Goal: Transaction & Acquisition: Purchase product/service

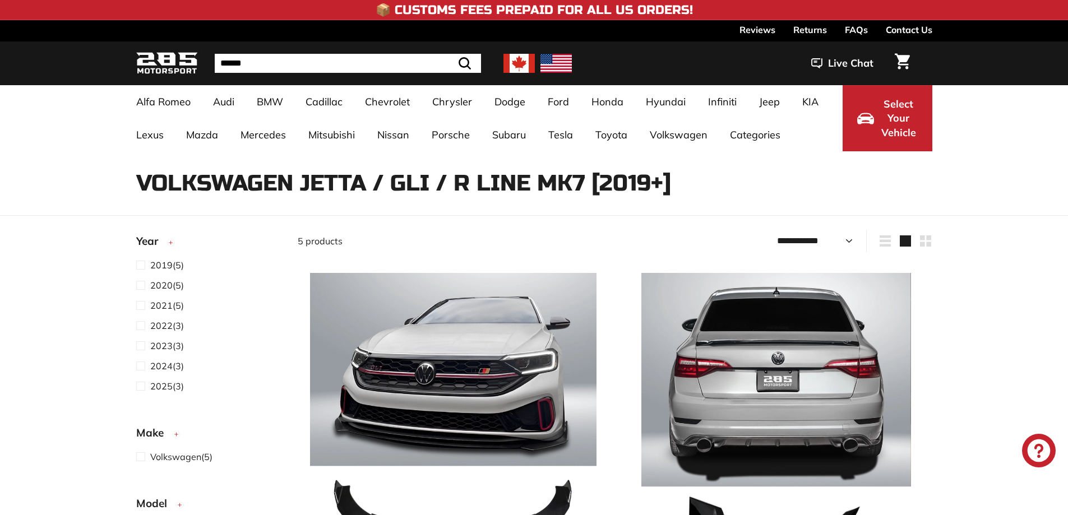
select select "**********"
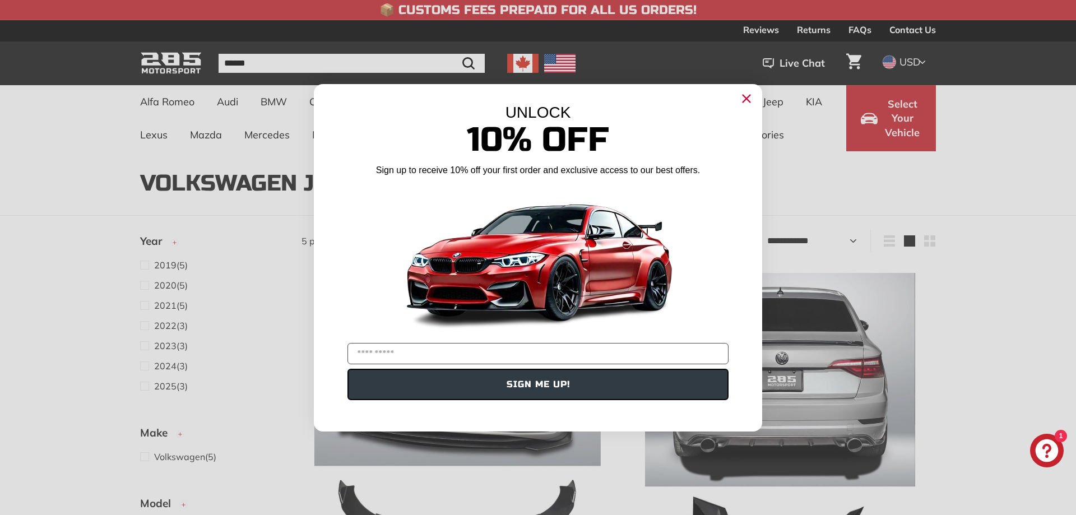
click at [744, 93] on circle "Close dialog" at bounding box center [746, 98] width 17 height 17
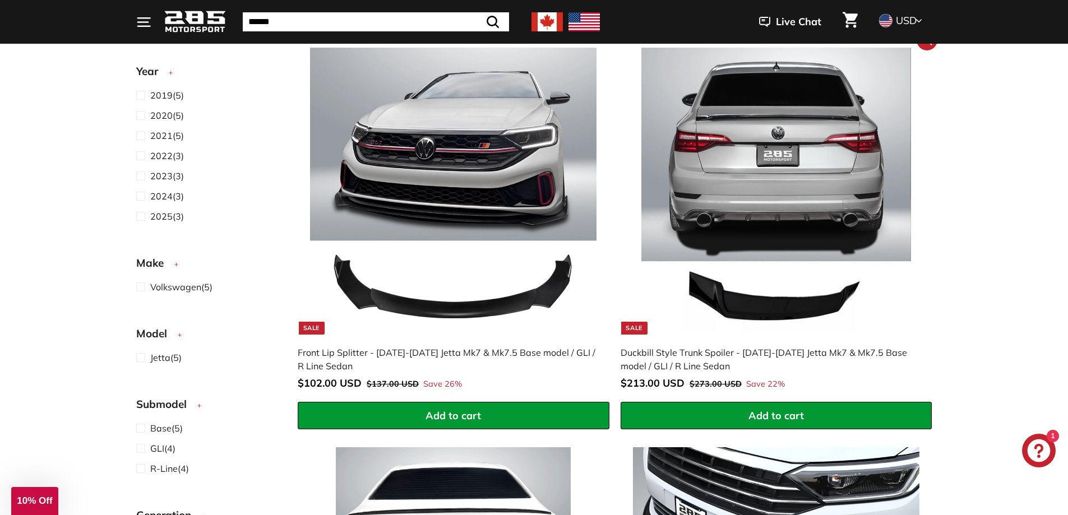
scroll to position [168, 0]
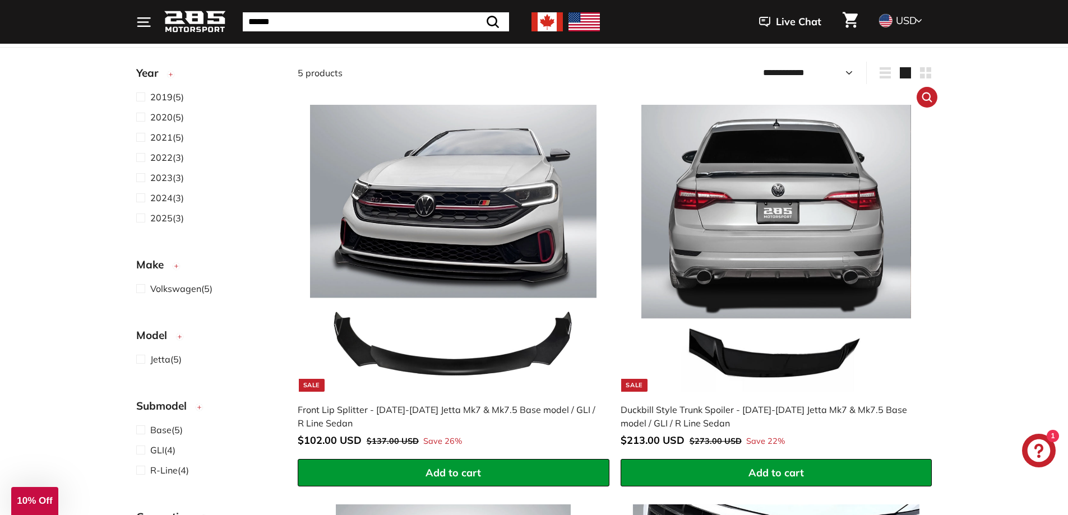
click at [754, 363] on img at bounding box center [776, 248] width 286 height 286
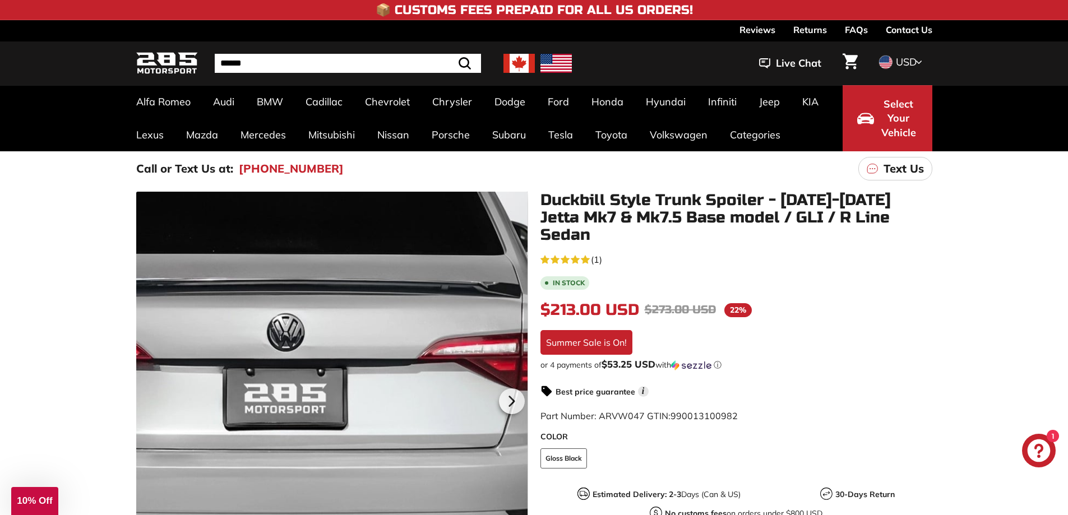
click at [383, 299] on div at bounding box center [332, 400] width 392 height 417
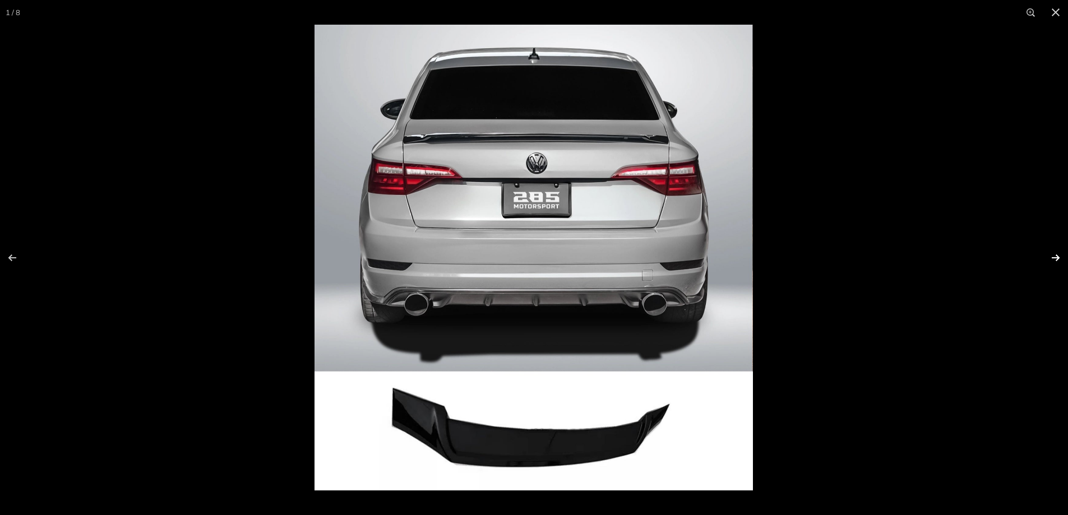
click at [1061, 253] on button at bounding box center [1048, 258] width 39 height 56
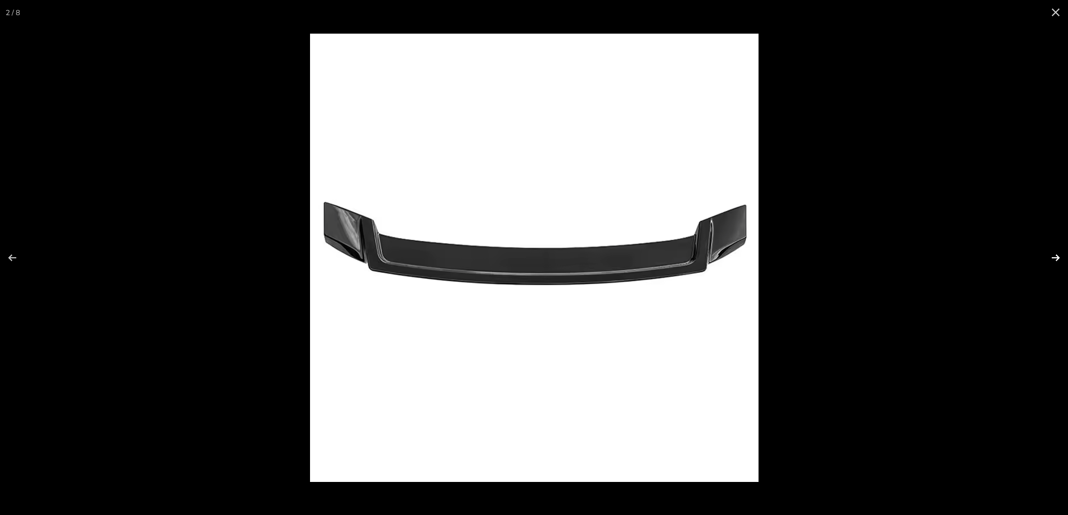
click at [1061, 253] on button at bounding box center [1048, 258] width 39 height 56
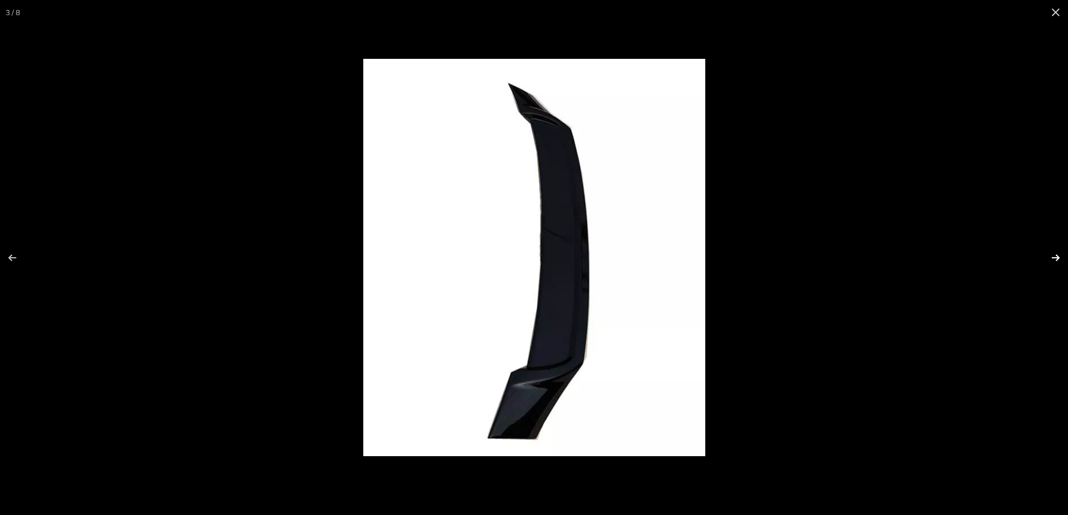
click at [1061, 253] on button at bounding box center [1048, 258] width 39 height 56
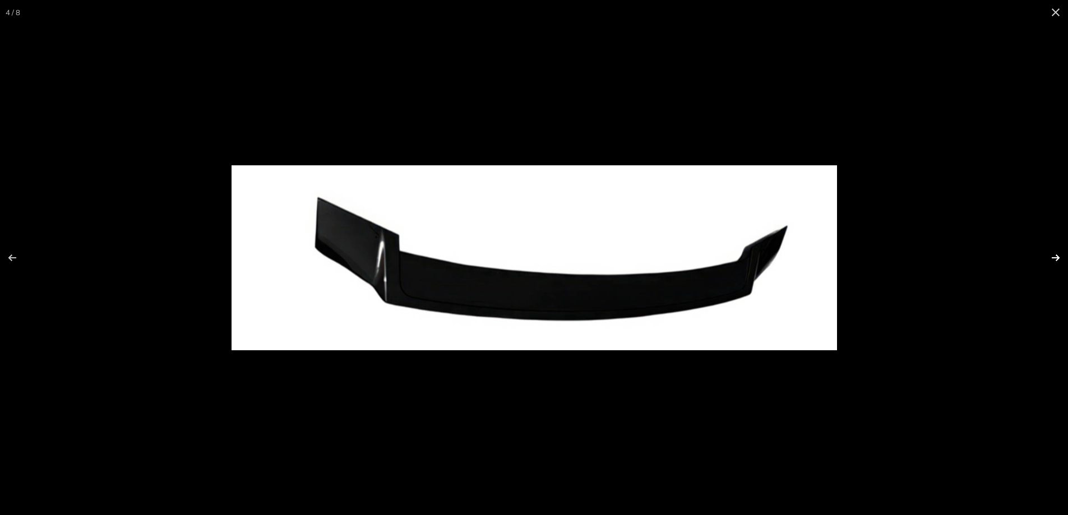
click at [1061, 253] on button at bounding box center [1048, 258] width 39 height 56
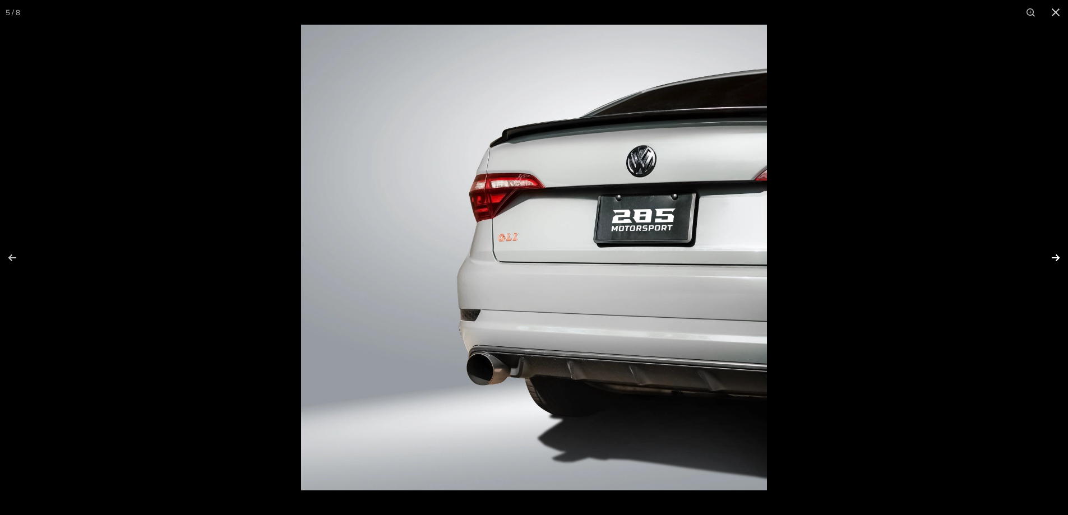
click at [1061, 253] on button at bounding box center [1048, 258] width 39 height 56
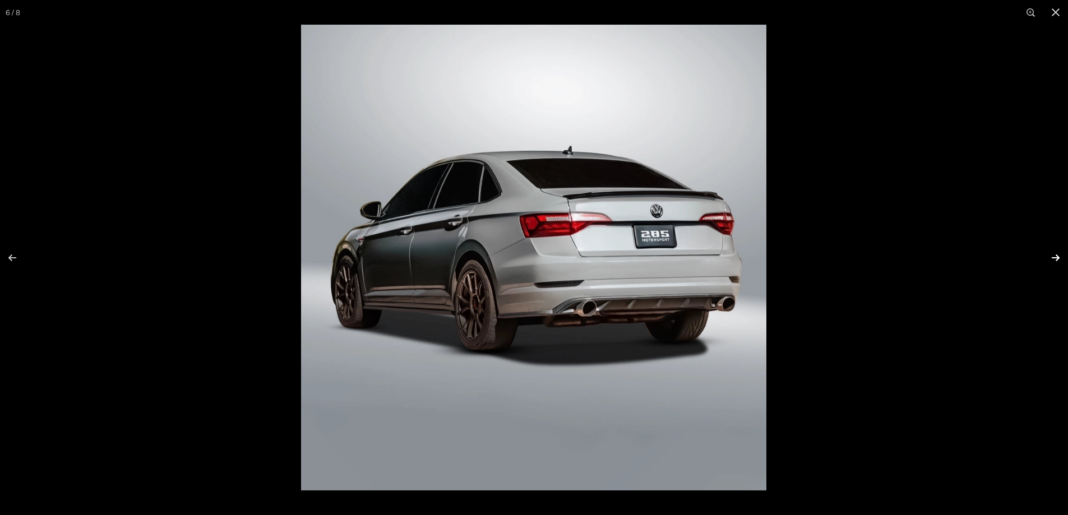
scroll to position [0, 108]
click at [1052, 254] on button at bounding box center [1048, 258] width 39 height 56
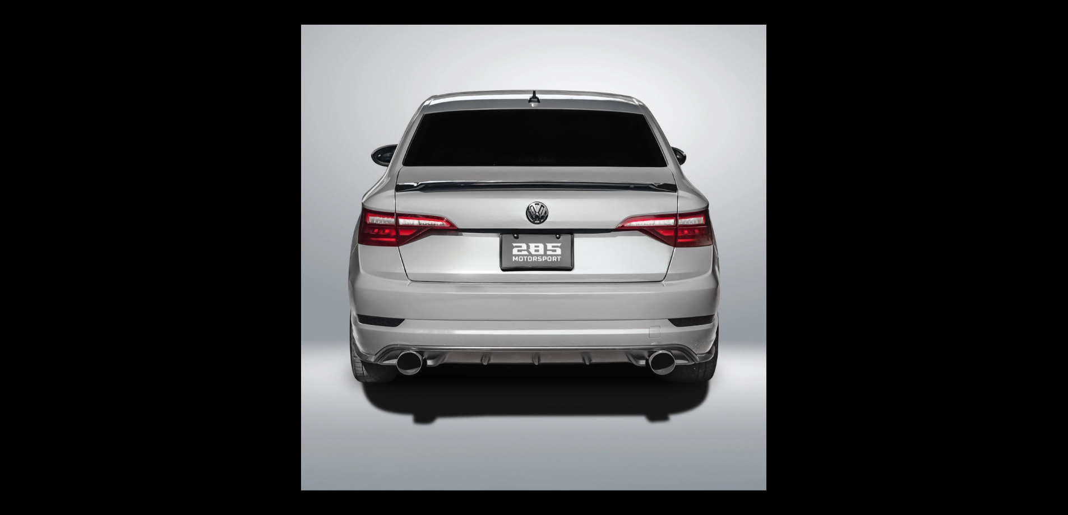
click at [1052, 254] on button at bounding box center [1048, 258] width 39 height 56
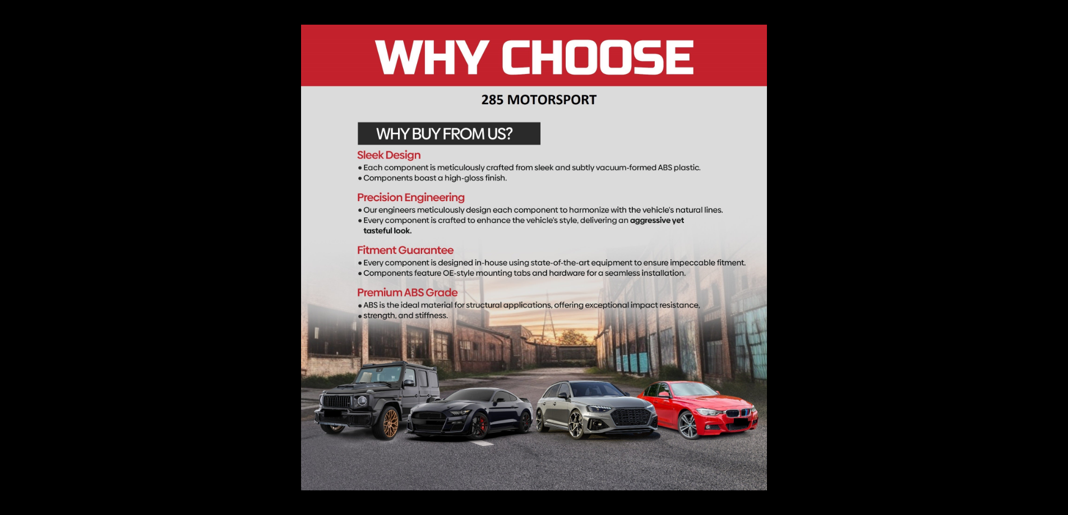
click at [1052, 254] on button at bounding box center [1048, 258] width 39 height 56
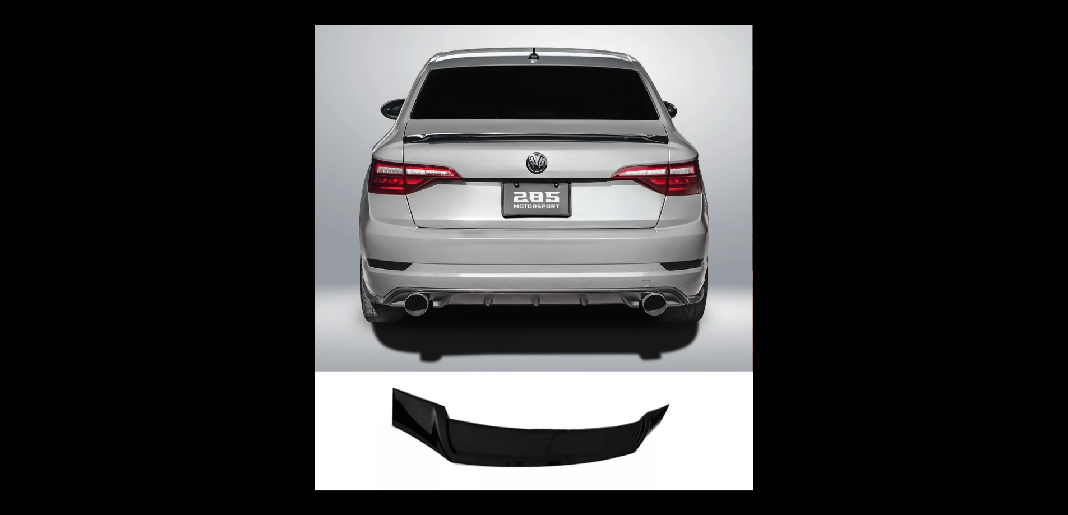
scroll to position [0, 0]
click at [1052, 254] on button at bounding box center [1048, 258] width 39 height 56
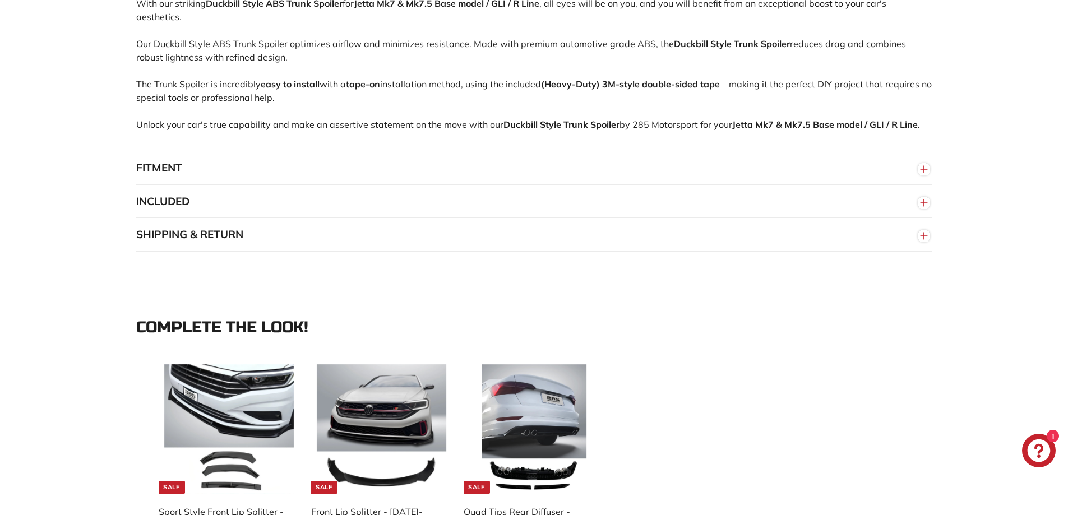
scroll to position [785, 0]
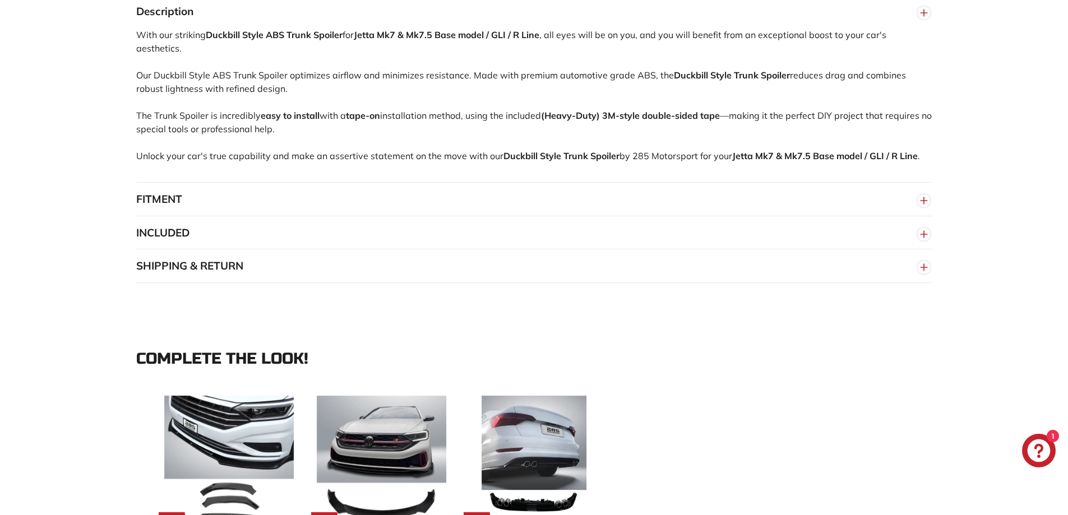
click at [159, 194] on button "FITMENT" at bounding box center [534, 200] width 796 height 34
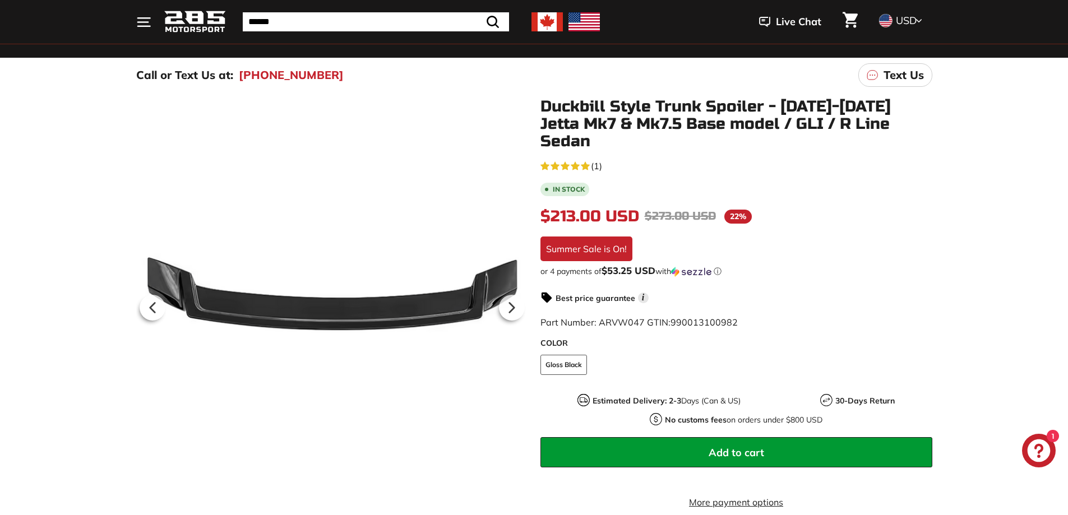
scroll to position [168, 0]
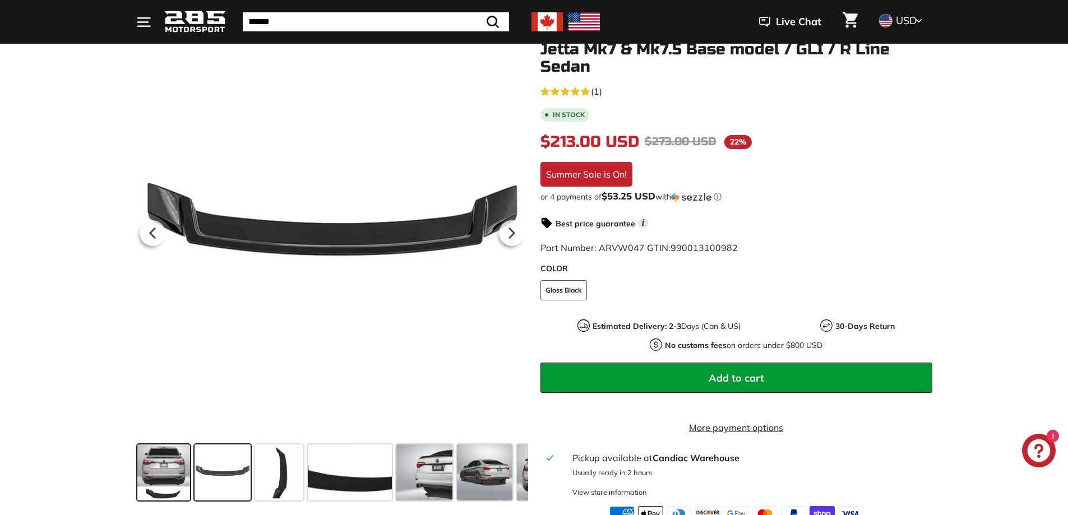
click at [165, 457] on span at bounding box center [163, 473] width 53 height 56
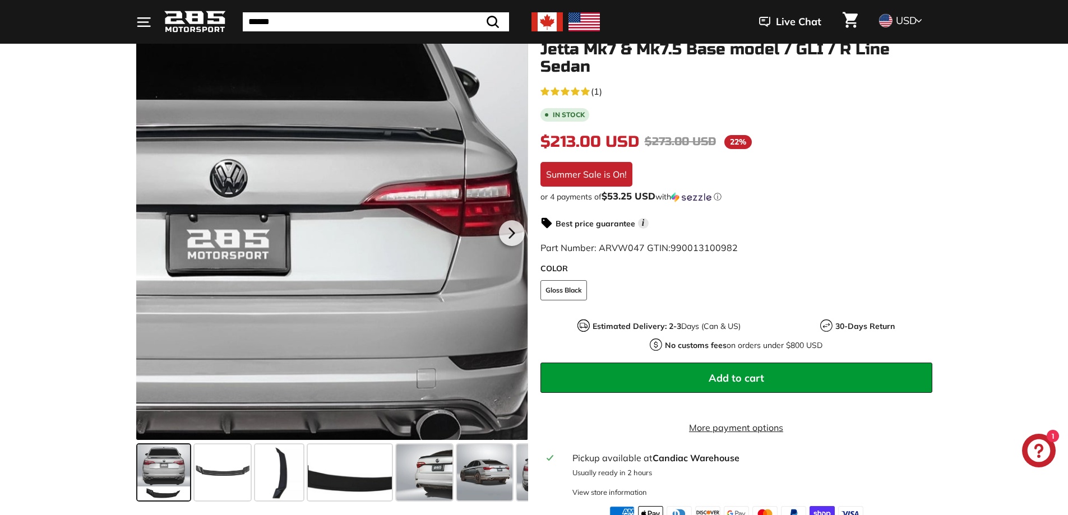
click at [440, 117] on div at bounding box center [332, 232] width 392 height 417
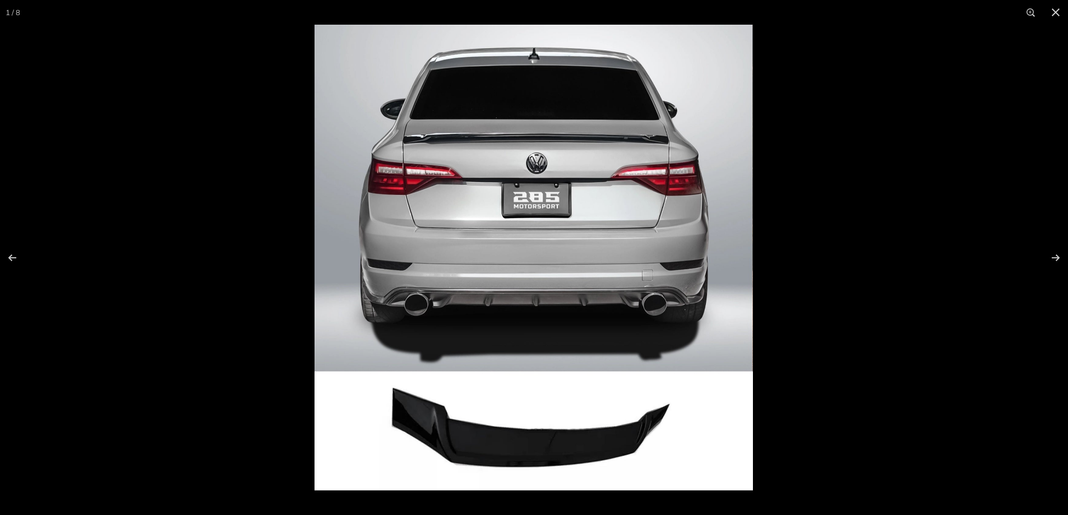
click at [669, 169] on img at bounding box center [534, 258] width 438 height 466
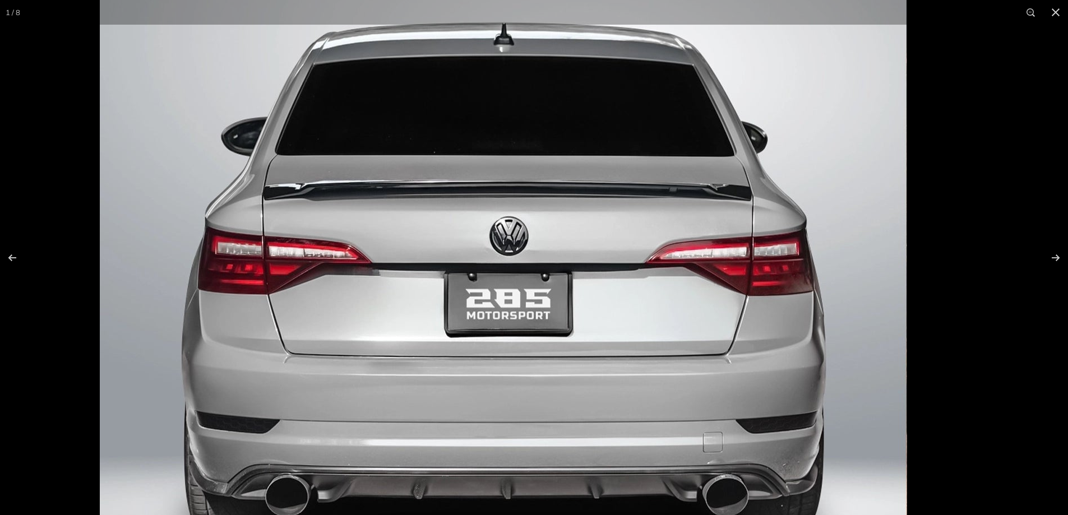
click at [670, 282] on img at bounding box center [503, 410] width 807 height 858
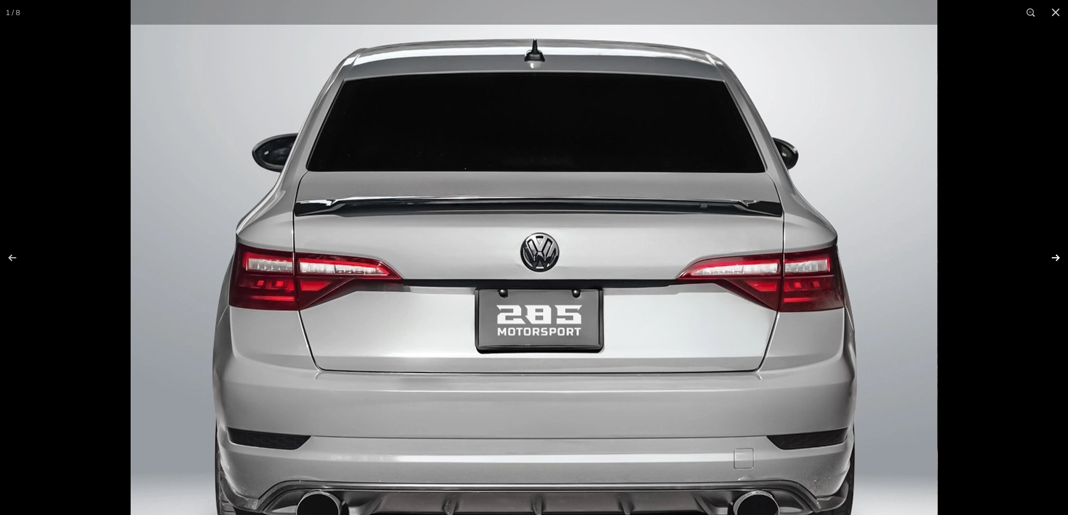
click at [1056, 252] on button at bounding box center [1048, 258] width 39 height 56
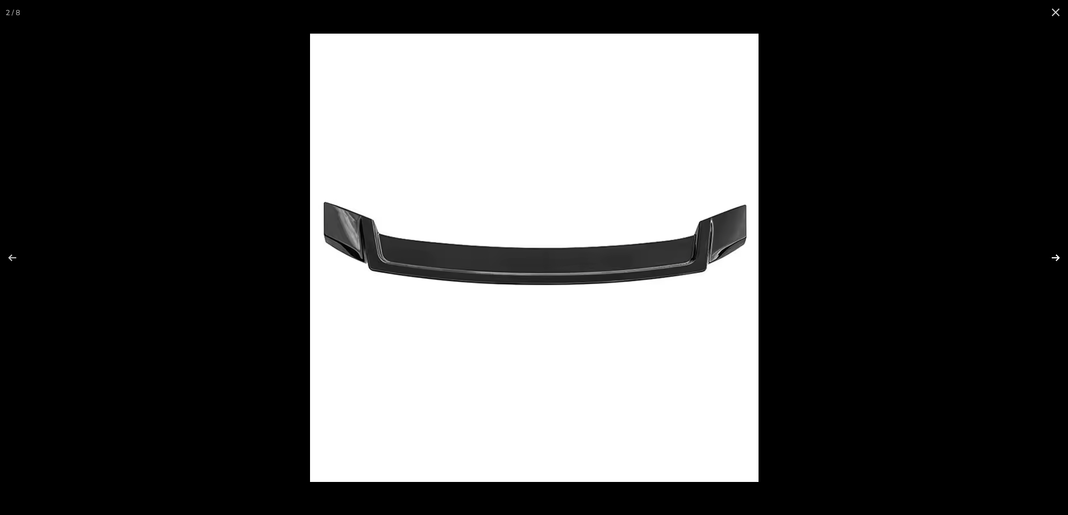
click at [1056, 252] on button at bounding box center [1048, 258] width 39 height 56
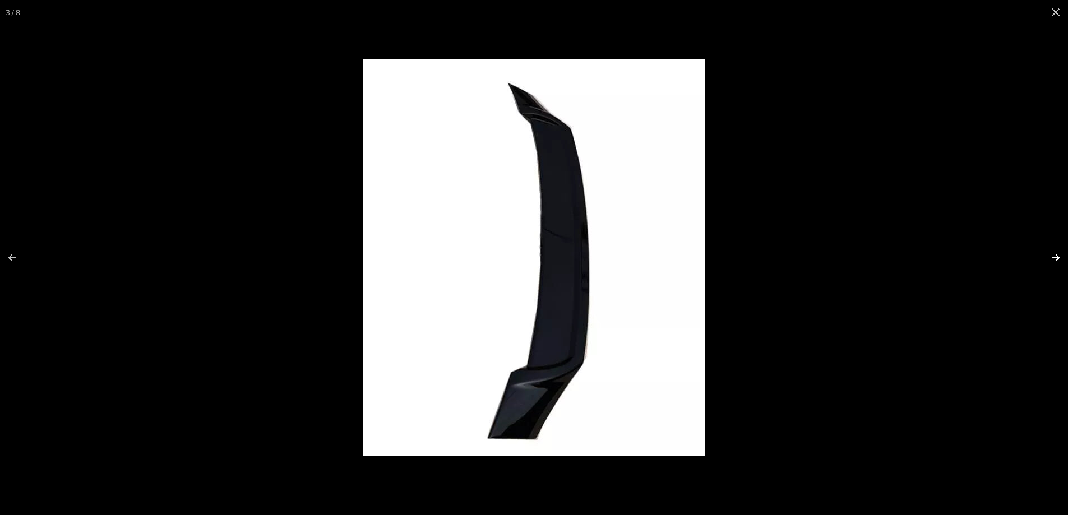
click at [1056, 252] on button at bounding box center [1048, 258] width 39 height 56
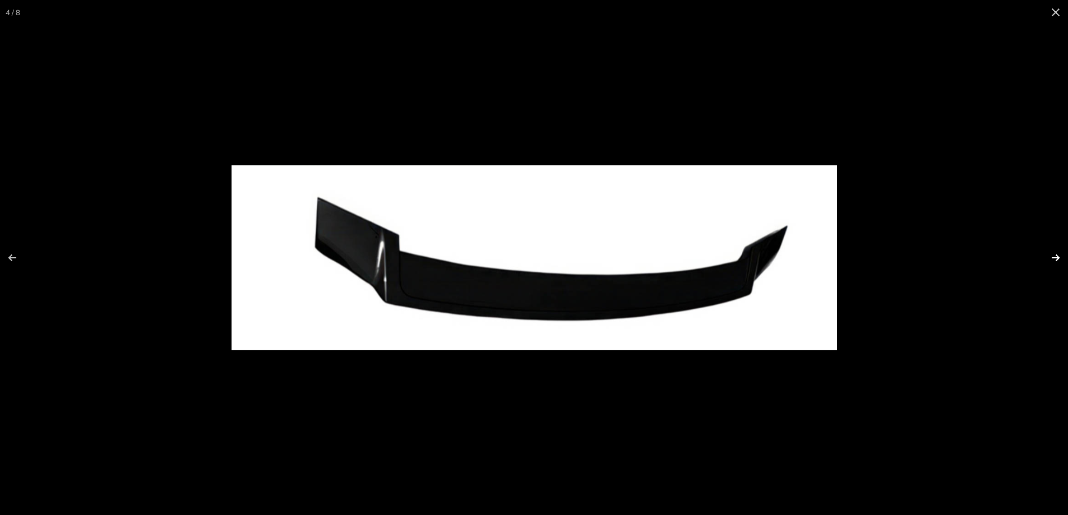
click at [1056, 252] on button at bounding box center [1048, 258] width 39 height 56
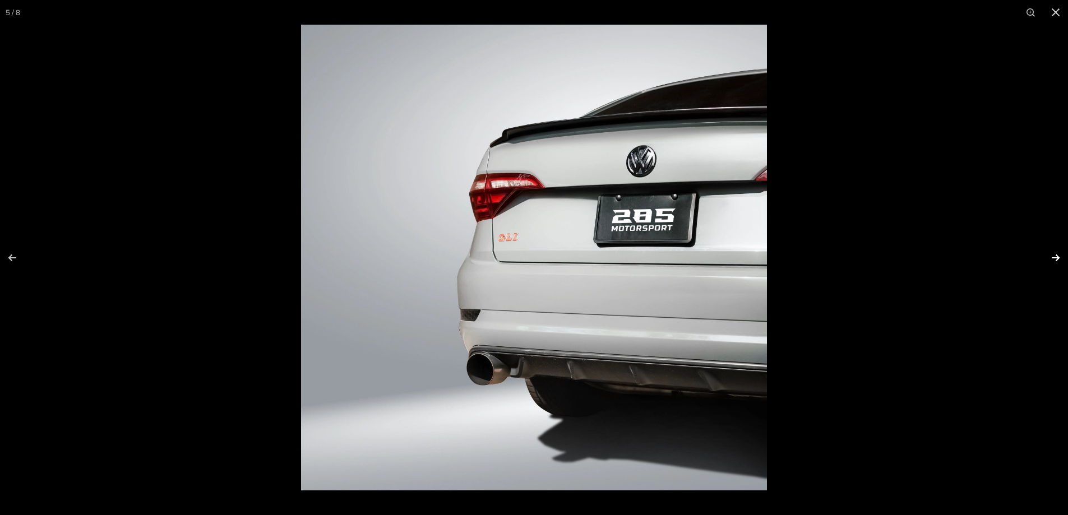
click at [1056, 252] on button at bounding box center [1048, 258] width 39 height 56
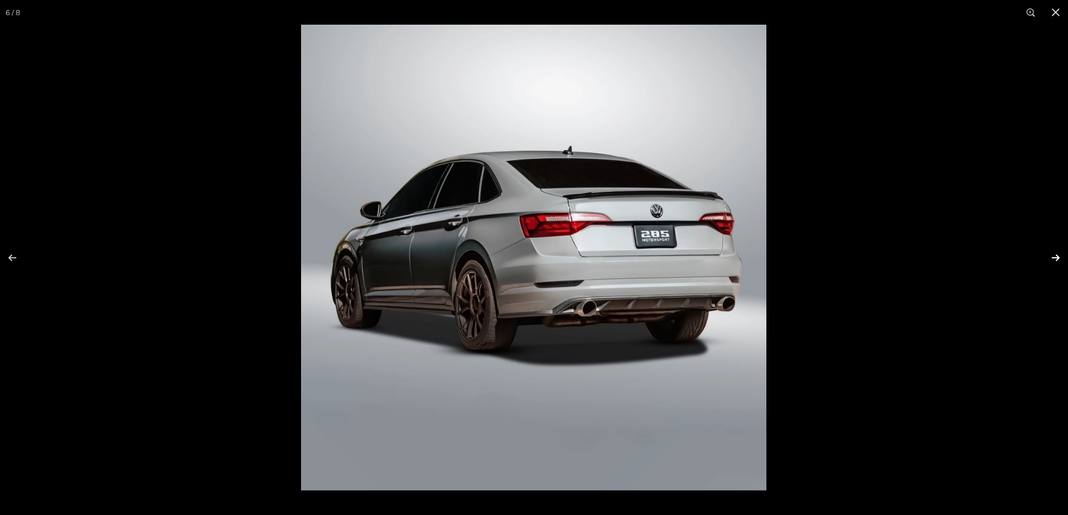
scroll to position [0, 108]
click at [1056, 252] on button at bounding box center [1048, 258] width 39 height 56
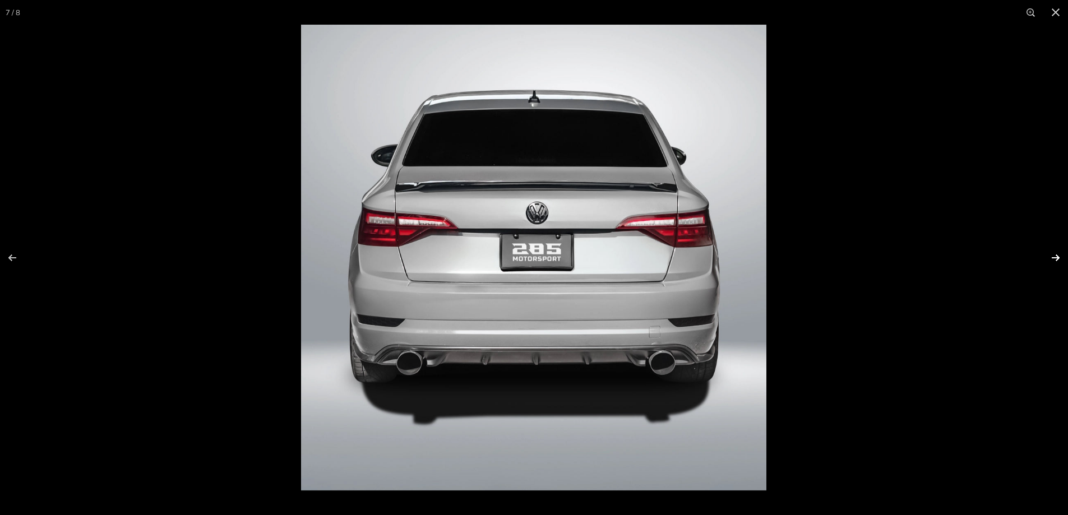
click at [1056, 252] on button at bounding box center [1048, 258] width 39 height 56
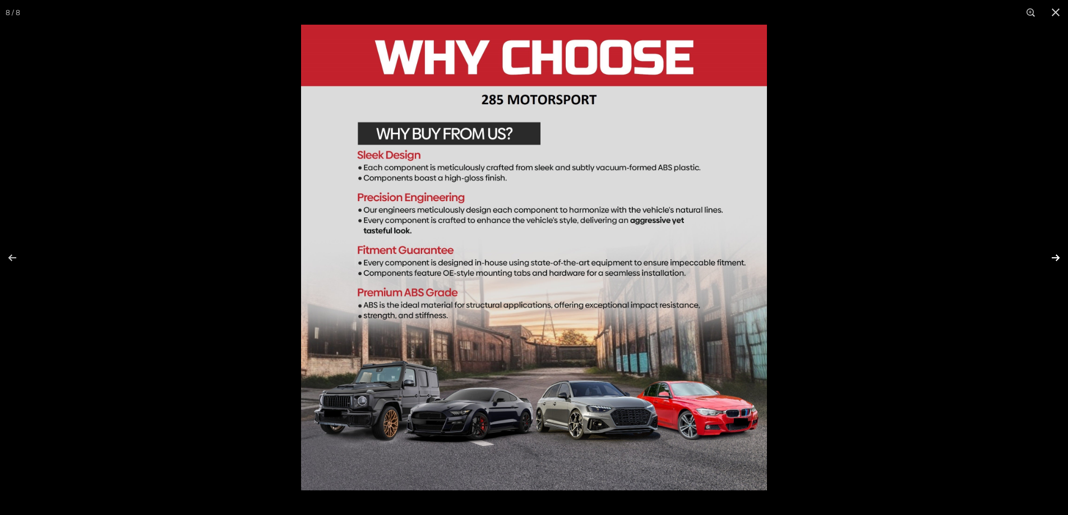
click at [1056, 252] on button at bounding box center [1048, 258] width 39 height 56
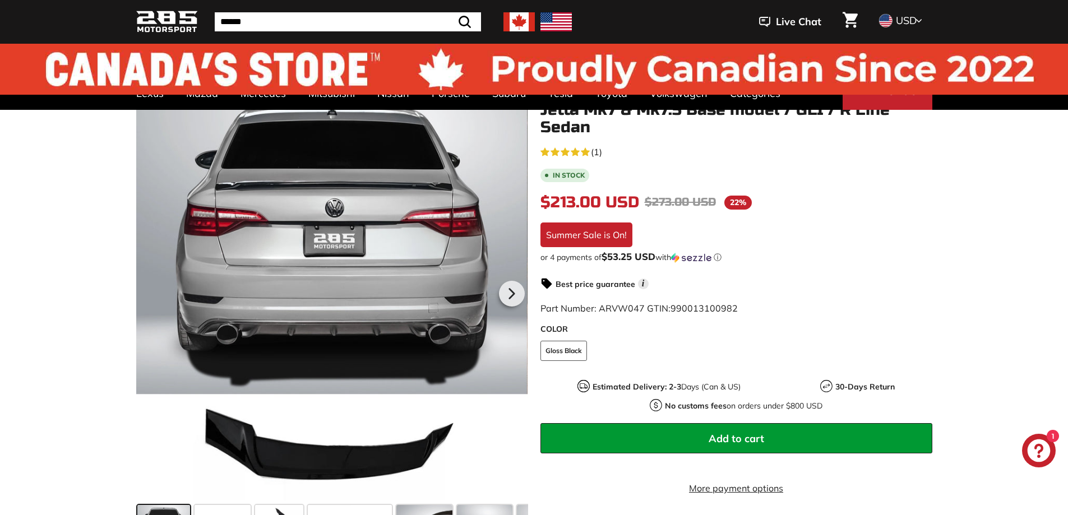
scroll to position [0, 0]
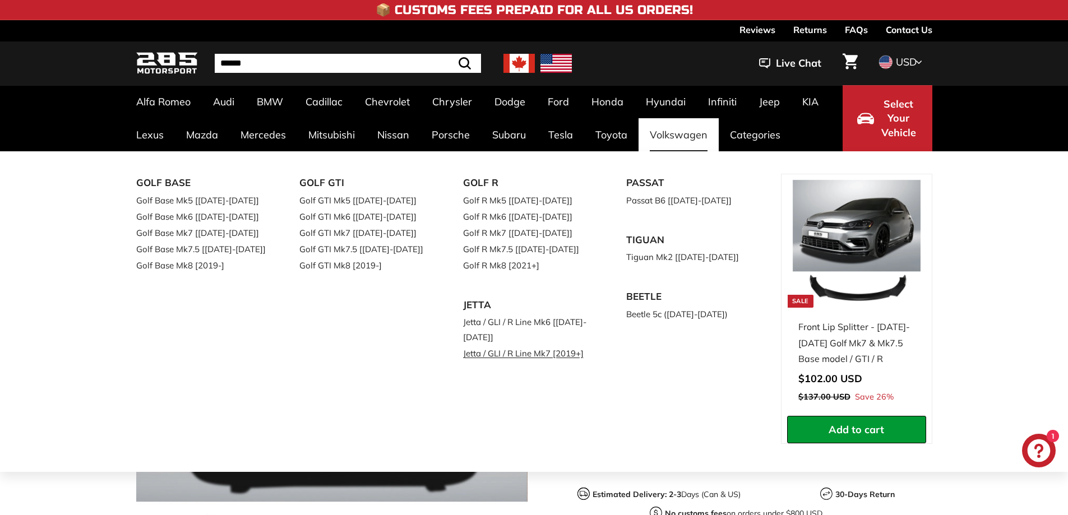
click at [512, 355] on link "Jetta / GLI / R Line Mk7 [2019+]" at bounding box center [529, 353] width 132 height 16
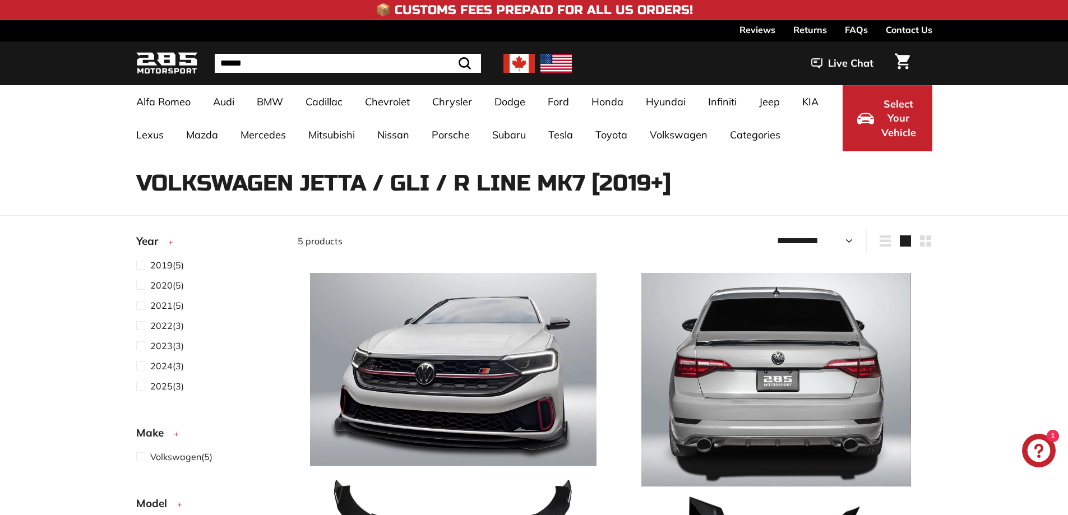
select select "**********"
